Goal: Task Accomplishment & Management: Use online tool/utility

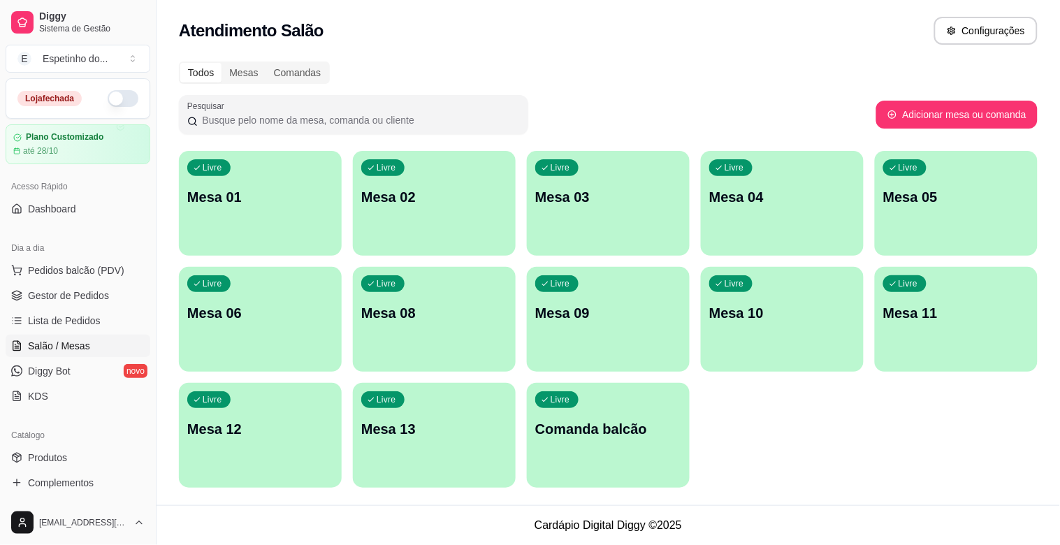
click at [88, 90] on div "Loja fechada" at bounding box center [77, 98] width 121 height 17
click at [108, 96] on button "button" at bounding box center [123, 98] width 31 height 17
click at [640, 215] on div "Livre Mesa 03" at bounding box center [608, 195] width 163 height 88
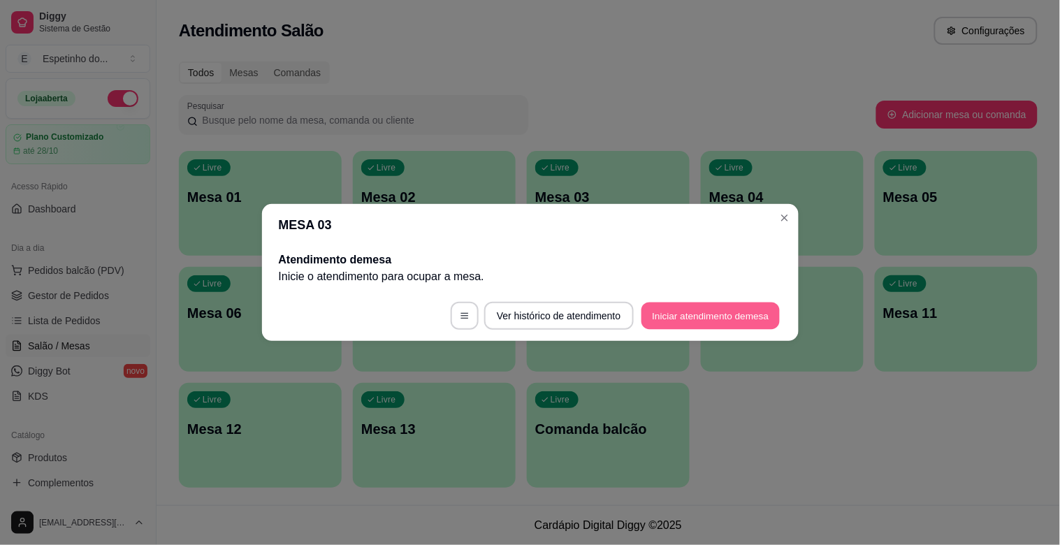
click at [717, 313] on button "Iniciar atendimento de mesa" at bounding box center [711, 316] width 138 height 27
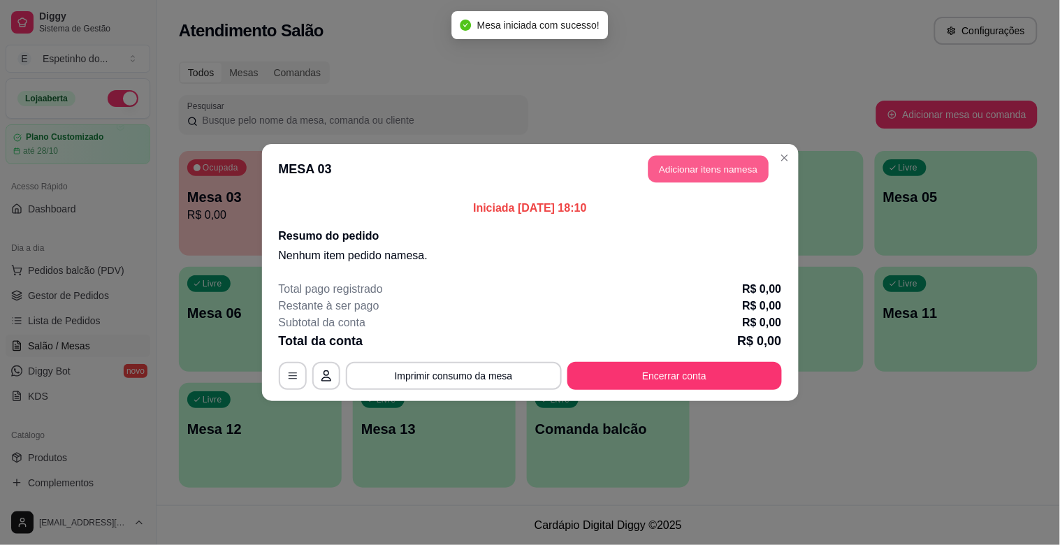
click at [682, 169] on button "Adicionar itens na mesa" at bounding box center [709, 169] width 120 height 27
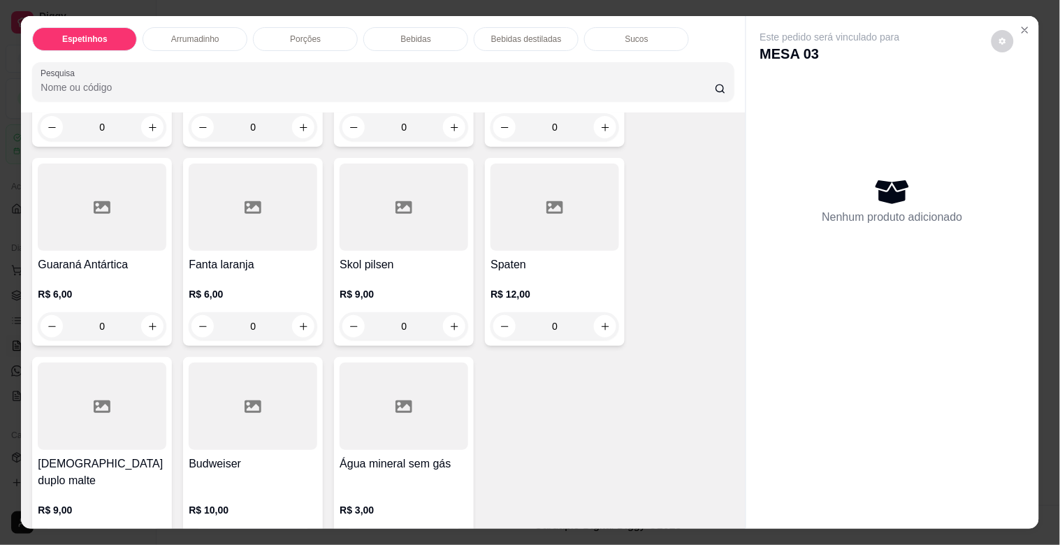
scroll to position [1476, 0]
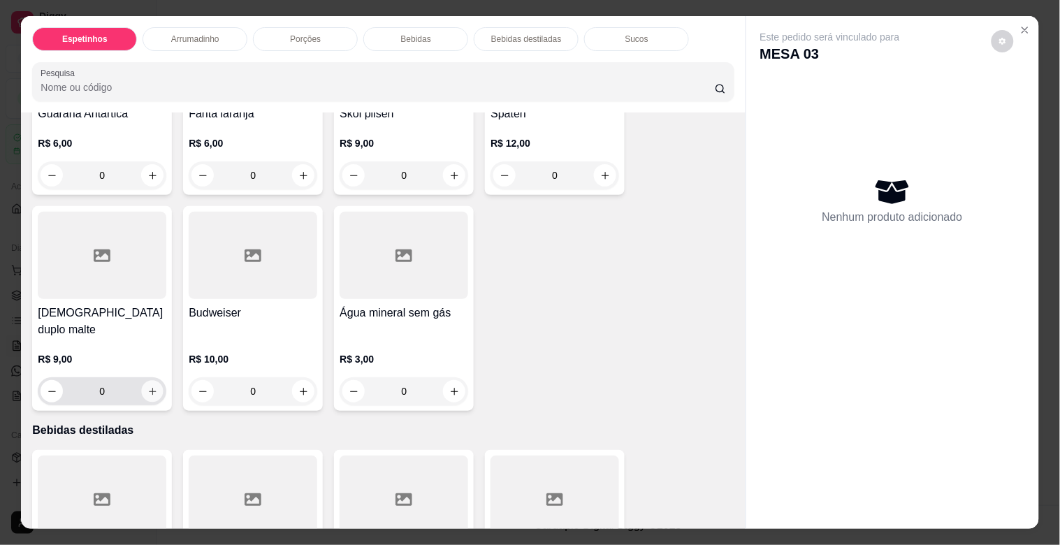
click at [149, 388] on icon "increase-product-quantity" at bounding box center [152, 391] width 7 height 7
type input "1"
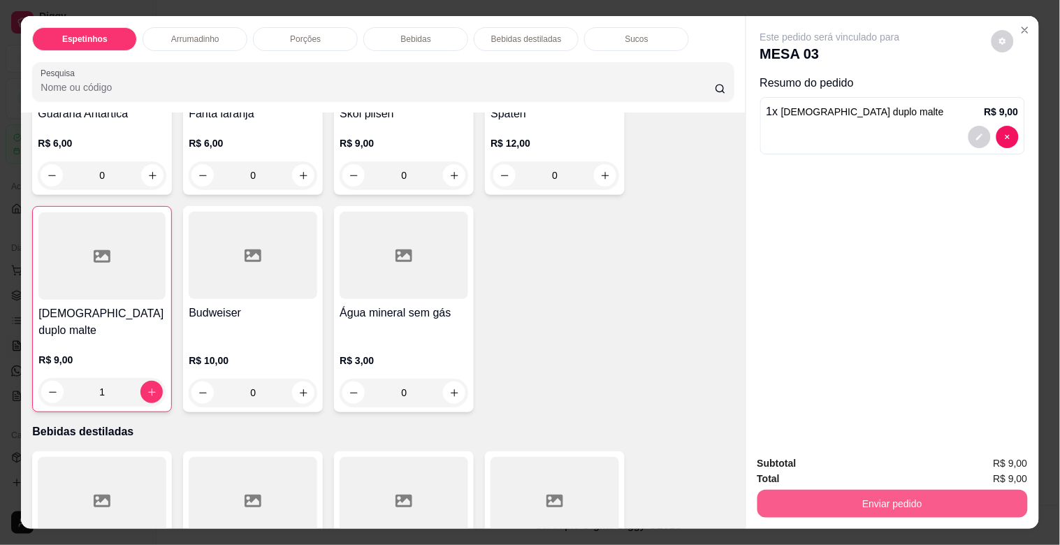
click at [787, 491] on button "Enviar pedido" at bounding box center [893, 504] width 271 height 28
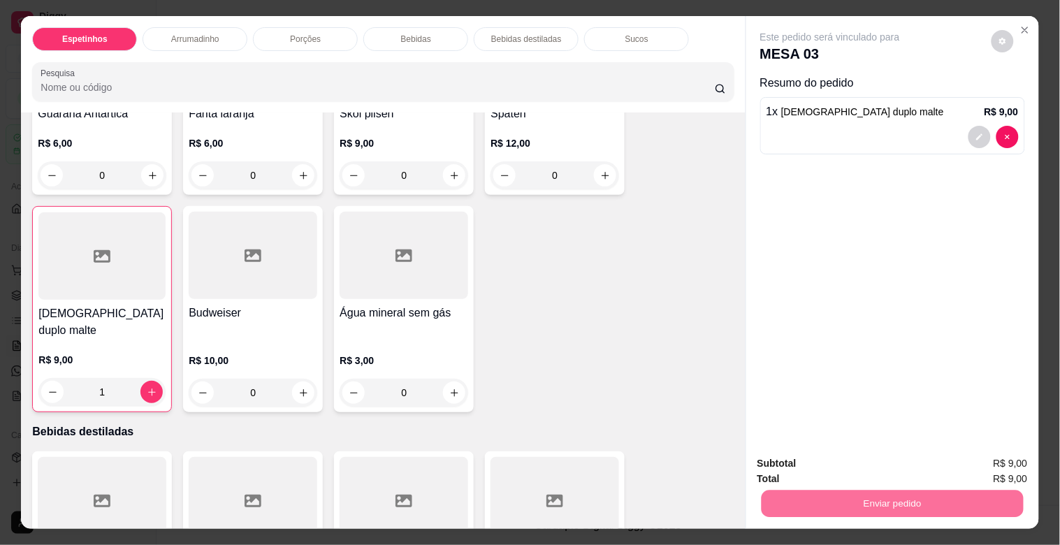
click at [980, 466] on button "Enviar pedido" at bounding box center [991, 463] width 77 height 26
